Goal: Transaction & Acquisition: Purchase product/service

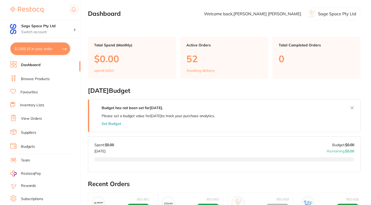
click at [28, 48] on button "$1,555.16 in your order" at bounding box center [40, 48] width 60 height 12
checkbox input "true"
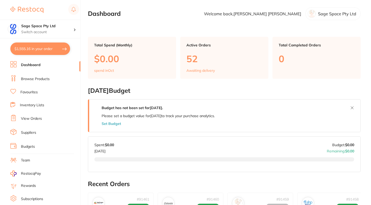
checkbox input "true"
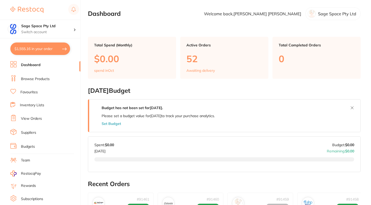
checkbox input "true"
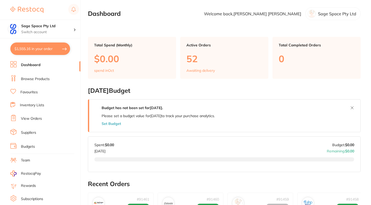
checkbox input "true"
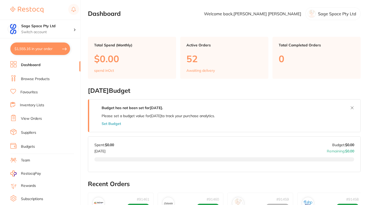
checkbox input "true"
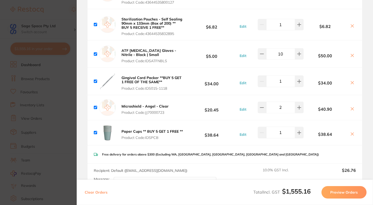
scroll to position [388, 0]
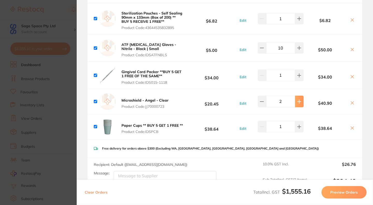
click at [299, 101] on icon at bounding box center [299, 101] width 4 height 4
type input "3"
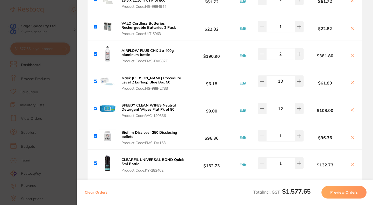
scroll to position [129, 0]
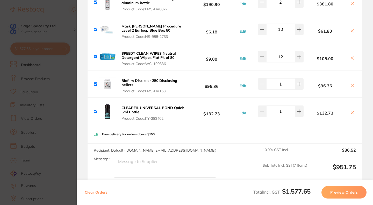
drag, startPoint x: 166, startPoint y: 118, endPoint x: 153, endPoint y: 118, distance: 13.2
click at [153, 118] on span "Product Code: KY-282402" at bounding box center [152, 118] width 62 height 4
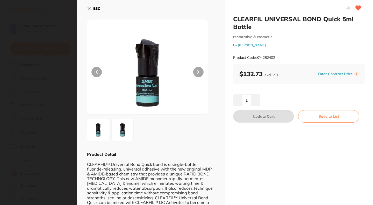
drag, startPoint x: 88, startPoint y: 9, endPoint x: 93, endPoint y: 14, distance: 6.6
click at [89, 9] on icon at bounding box center [89, 8] width 4 height 4
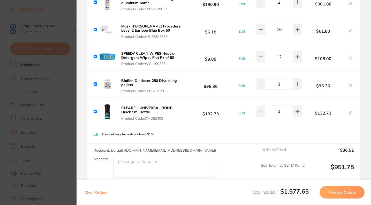
drag, startPoint x: 165, startPoint y: 118, endPoint x: 159, endPoint y: 114, distance: 6.6
click at [165, 118] on span "Product Code: KY-282402" at bounding box center [152, 118] width 62 height 4
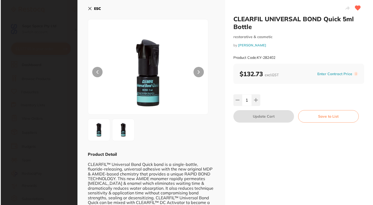
scroll to position [0, 0]
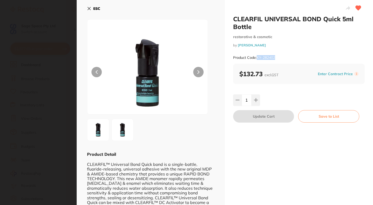
drag, startPoint x: 275, startPoint y: 57, endPoint x: 257, endPoint y: 57, distance: 18.1
click at [257, 57] on div "Product Code: KY-282402" at bounding box center [298, 57] width 131 height 13
copy small "KY-282402"
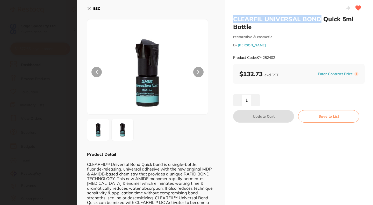
drag, startPoint x: 231, startPoint y: 18, endPoint x: 318, endPoint y: 21, distance: 88.0
click at [318, 21] on div "CLEARFIL UNIVERSAL BOND Quick 5ml Bottle restorative & cosmetic by [PERSON_NAME…" at bounding box center [299, 114] width 148 height 228
copy h2 "CLEARFIL UNIVERSAL BOND"
click at [125, 135] on img at bounding box center [122, 129] width 19 height 19
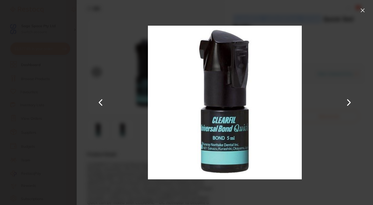
click at [361, 12] on button at bounding box center [362, 10] width 8 height 8
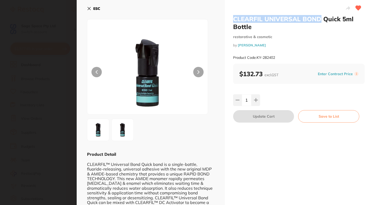
click at [87, 9] on icon at bounding box center [89, 8] width 4 height 4
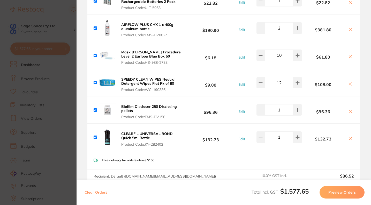
scroll to position [181, 0]
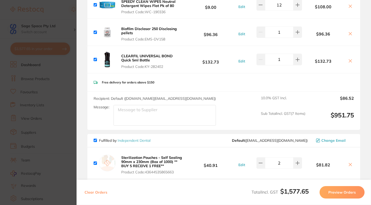
click at [166, 60] on button "CLEARFIL UNIVERSAL BOND Quick 5ml Bottle Product Code: KY-282402" at bounding box center [152, 61] width 65 height 15
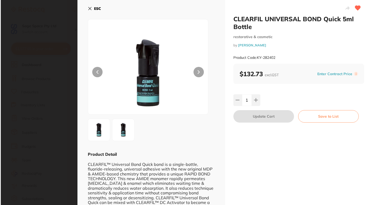
scroll to position [0, 0]
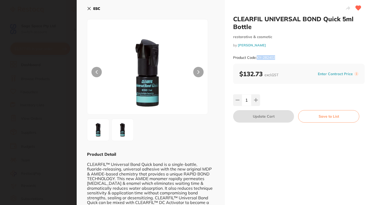
drag, startPoint x: 281, startPoint y: 56, endPoint x: 256, endPoint y: 57, distance: 25.1
click at [256, 57] on div "Product Code: KY-282402" at bounding box center [298, 57] width 131 height 13
copy small "KY-282402"
click at [87, 8] on icon at bounding box center [89, 8] width 4 height 4
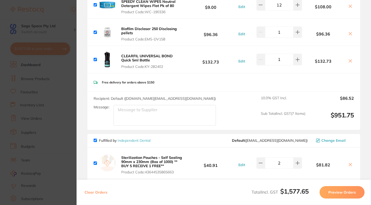
scroll to position [155, 0]
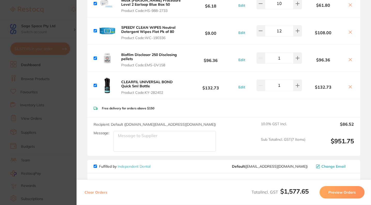
click at [349, 87] on icon at bounding box center [350, 87] width 4 height 4
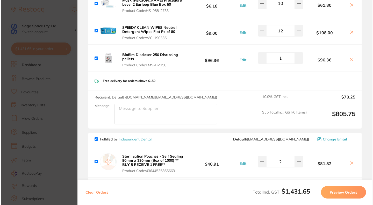
scroll to position [0, 0]
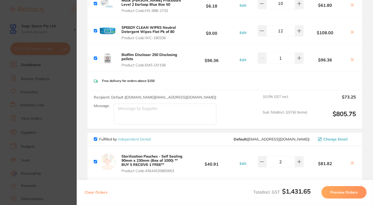
click at [351, 32] on icon at bounding box center [352, 32] width 4 height 4
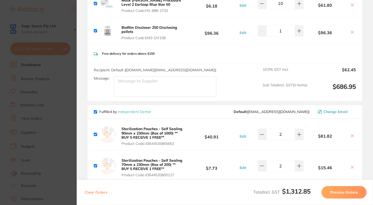
click at [351, 31] on icon at bounding box center [352, 32] width 4 height 4
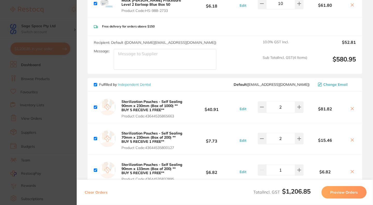
scroll to position [78, 0]
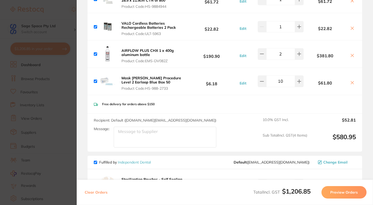
drag, startPoint x: 350, startPoint y: 82, endPoint x: 355, endPoint y: 45, distance: 36.9
click at [350, 81] on icon at bounding box center [352, 82] width 4 height 4
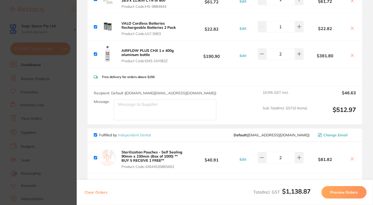
click at [350, 28] on icon at bounding box center [352, 28] width 4 height 4
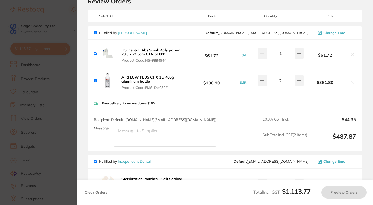
scroll to position [0, 0]
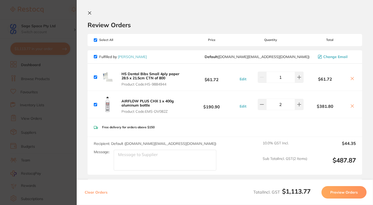
click at [351, 78] on icon at bounding box center [352, 78] width 4 height 4
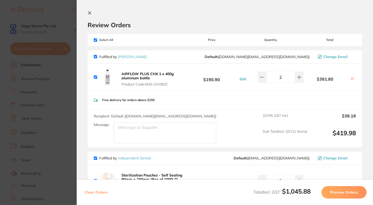
drag, startPoint x: 349, startPoint y: 79, endPoint x: 285, endPoint y: 75, distance: 64.8
click at [350, 79] on icon at bounding box center [352, 78] width 4 height 4
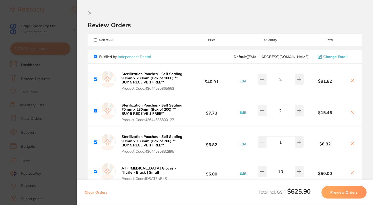
checkbox input "true"
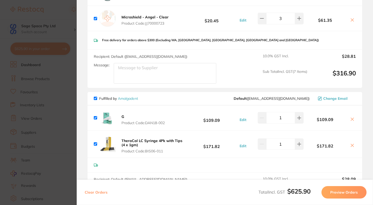
scroll to position [309, 0]
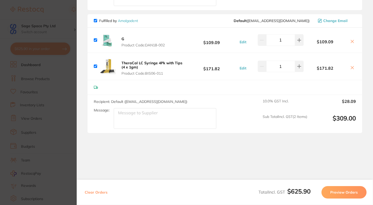
click at [346, 193] on button "Preview Orders" at bounding box center [343, 192] width 45 height 12
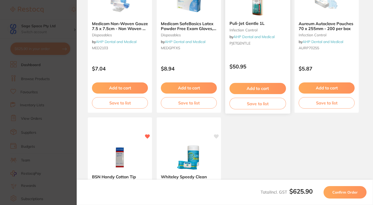
scroll to position [331, 0]
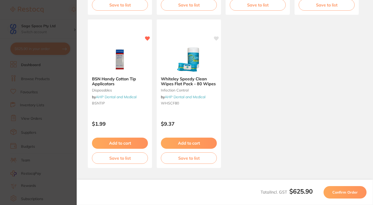
click at [341, 191] on span "Confirm Order" at bounding box center [344, 192] width 25 height 5
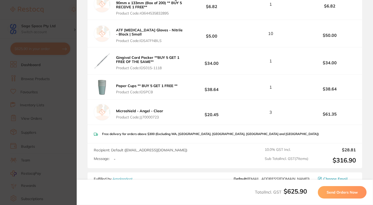
scroll to position [103, 0]
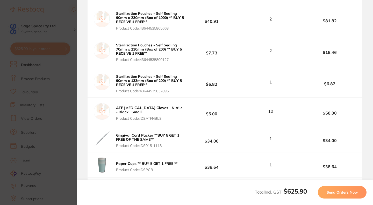
click at [342, 190] on button "Send Orders Now" at bounding box center [341, 192] width 49 height 12
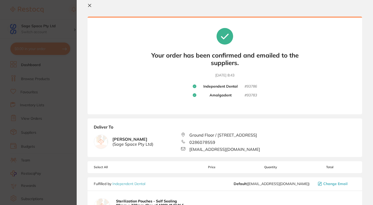
scroll to position [0, 0]
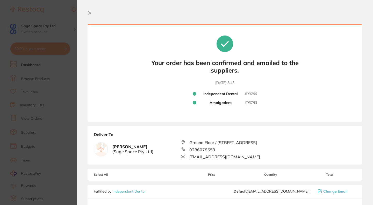
click at [88, 10] on section "Your orders are being processed and we will notify you once we have placed the …" at bounding box center [225, 102] width 296 height 205
click at [90, 12] on icon at bounding box center [89, 13] width 3 height 3
